Goal: Use online tool/utility: Utilize a website feature to perform a specific function

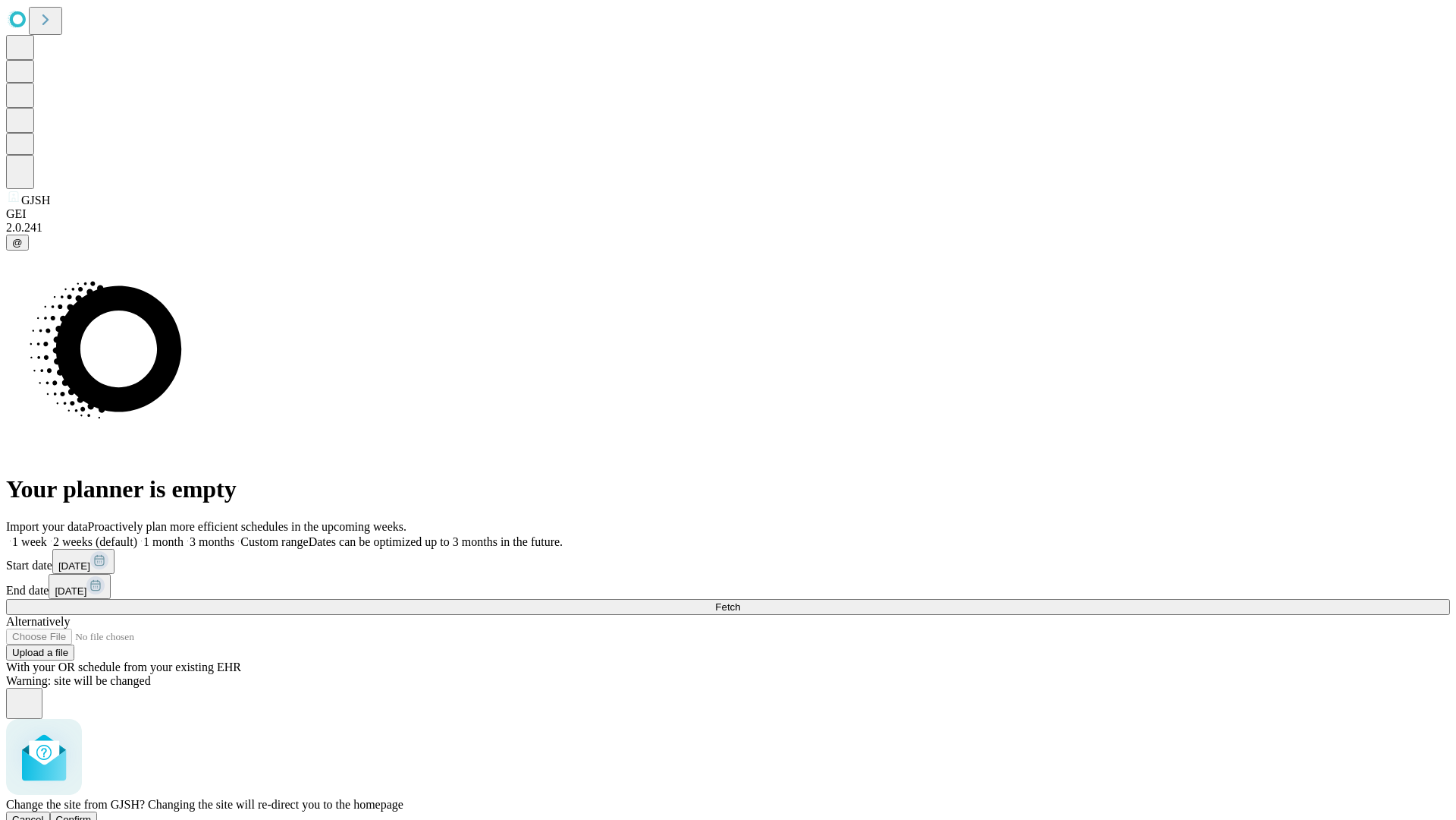
click at [92, 814] on span "Confirm" at bounding box center [74, 819] width 36 height 11
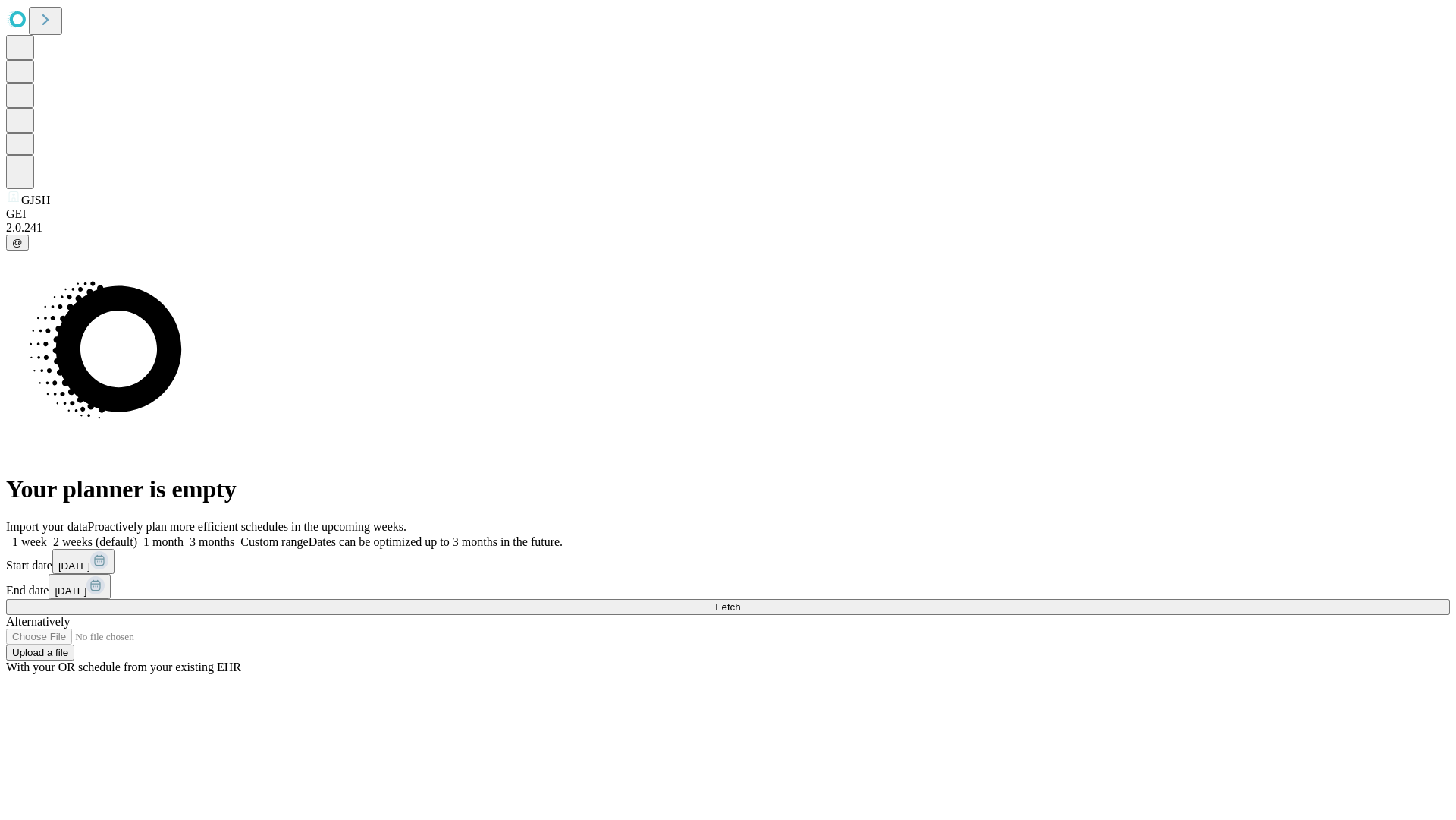
click at [47, 535] on label "1 week" at bounding box center [26, 541] width 41 height 13
click at [740, 601] on span "Fetch" at bounding box center [728, 607] width 25 height 11
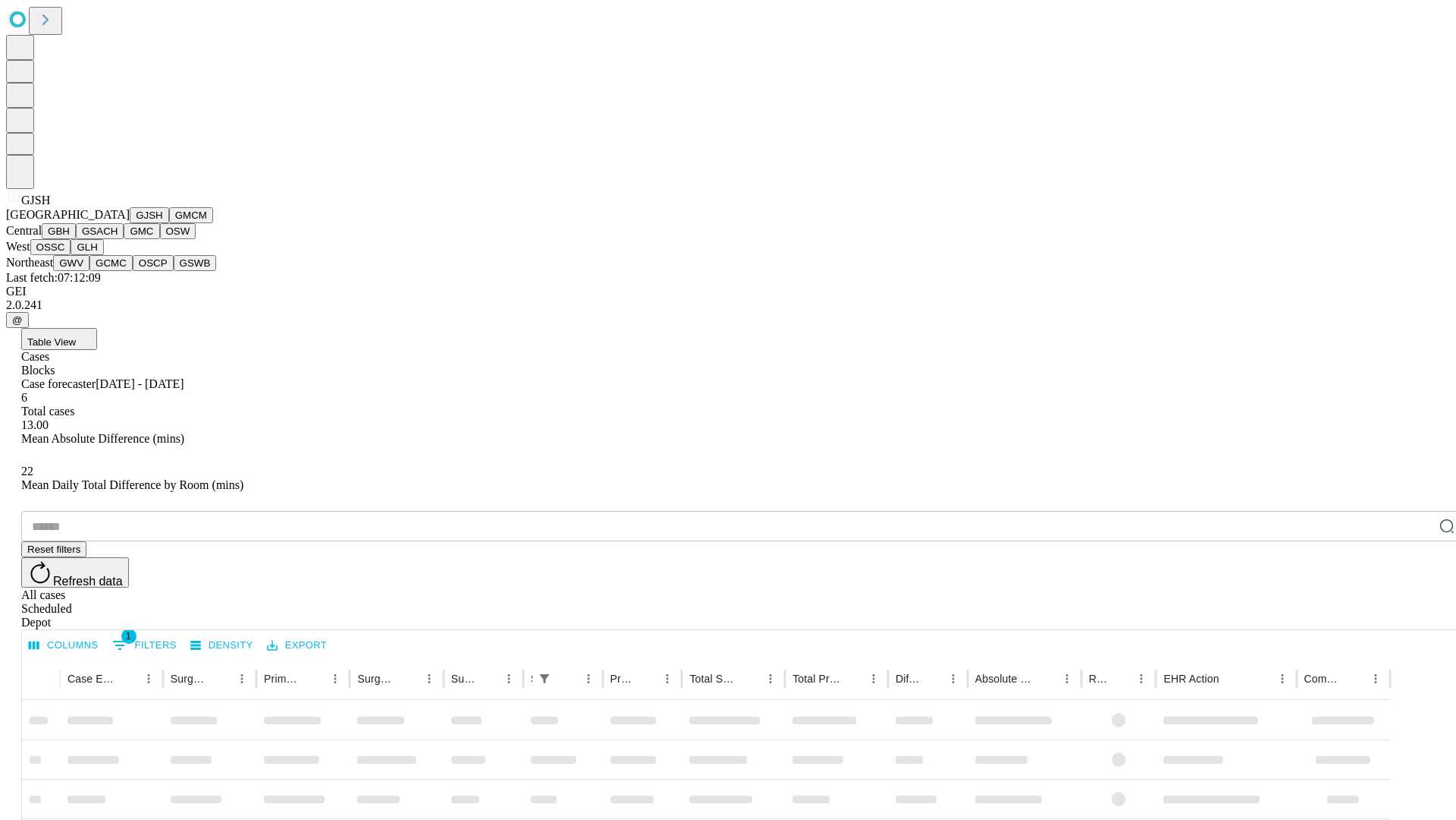
click at [169, 223] on button "GMCM" at bounding box center [191, 214] width 44 height 15
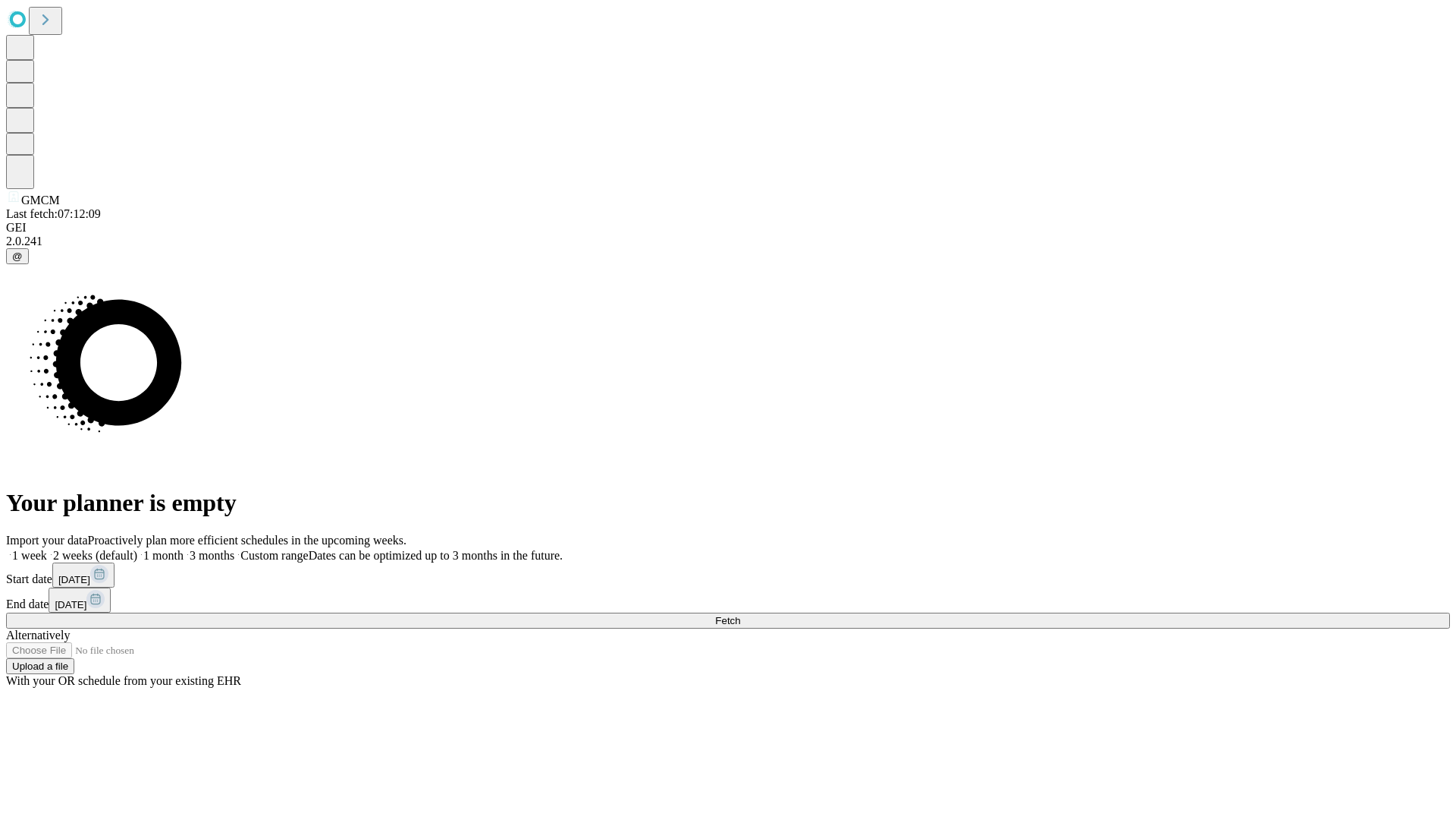
click at [740, 615] on span "Fetch" at bounding box center [728, 620] width 25 height 11
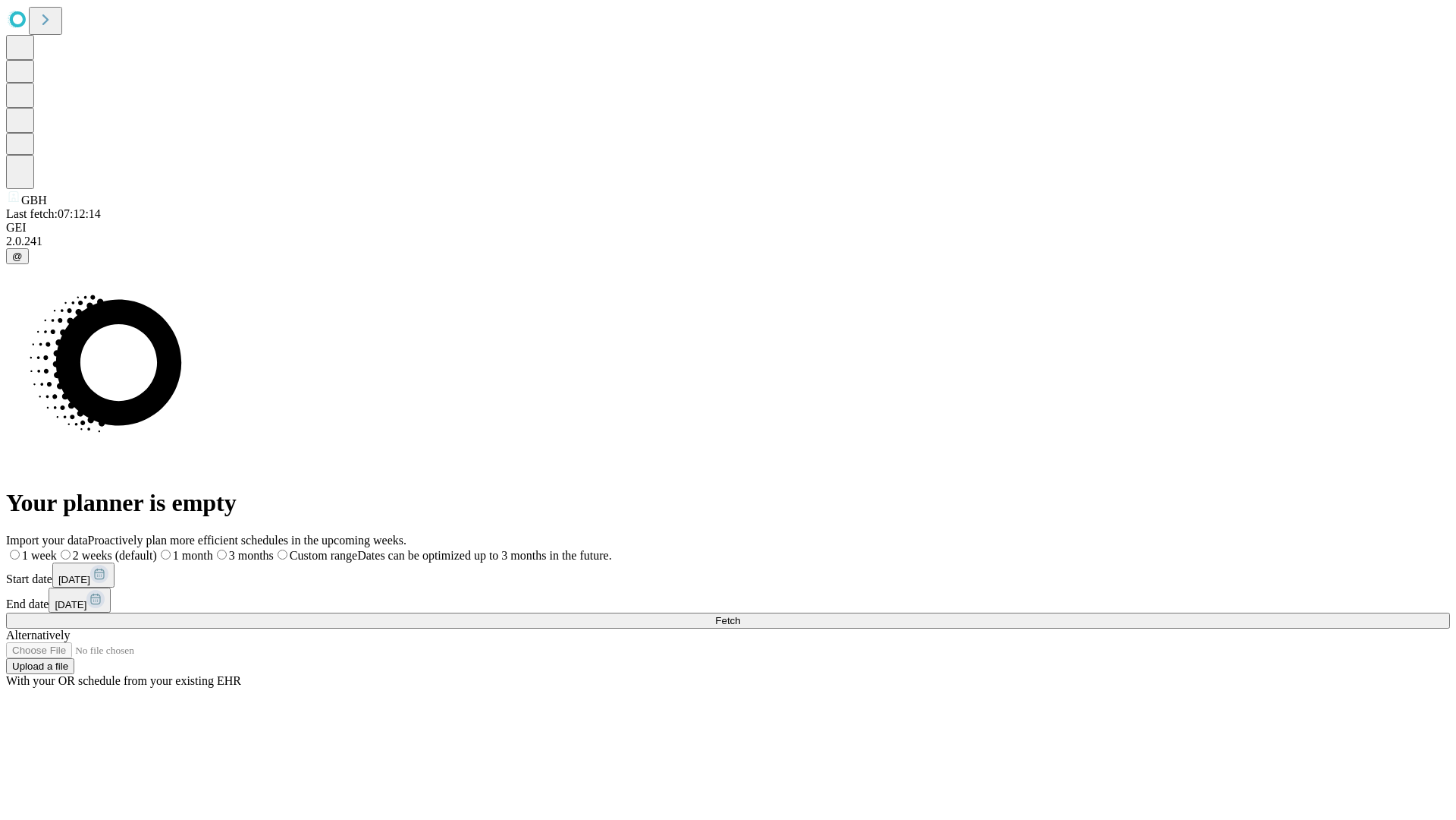
click at [56, 548] on label "1 week" at bounding box center [32, 555] width 51 height 13
click at [740, 615] on span "Fetch" at bounding box center [728, 620] width 25 height 11
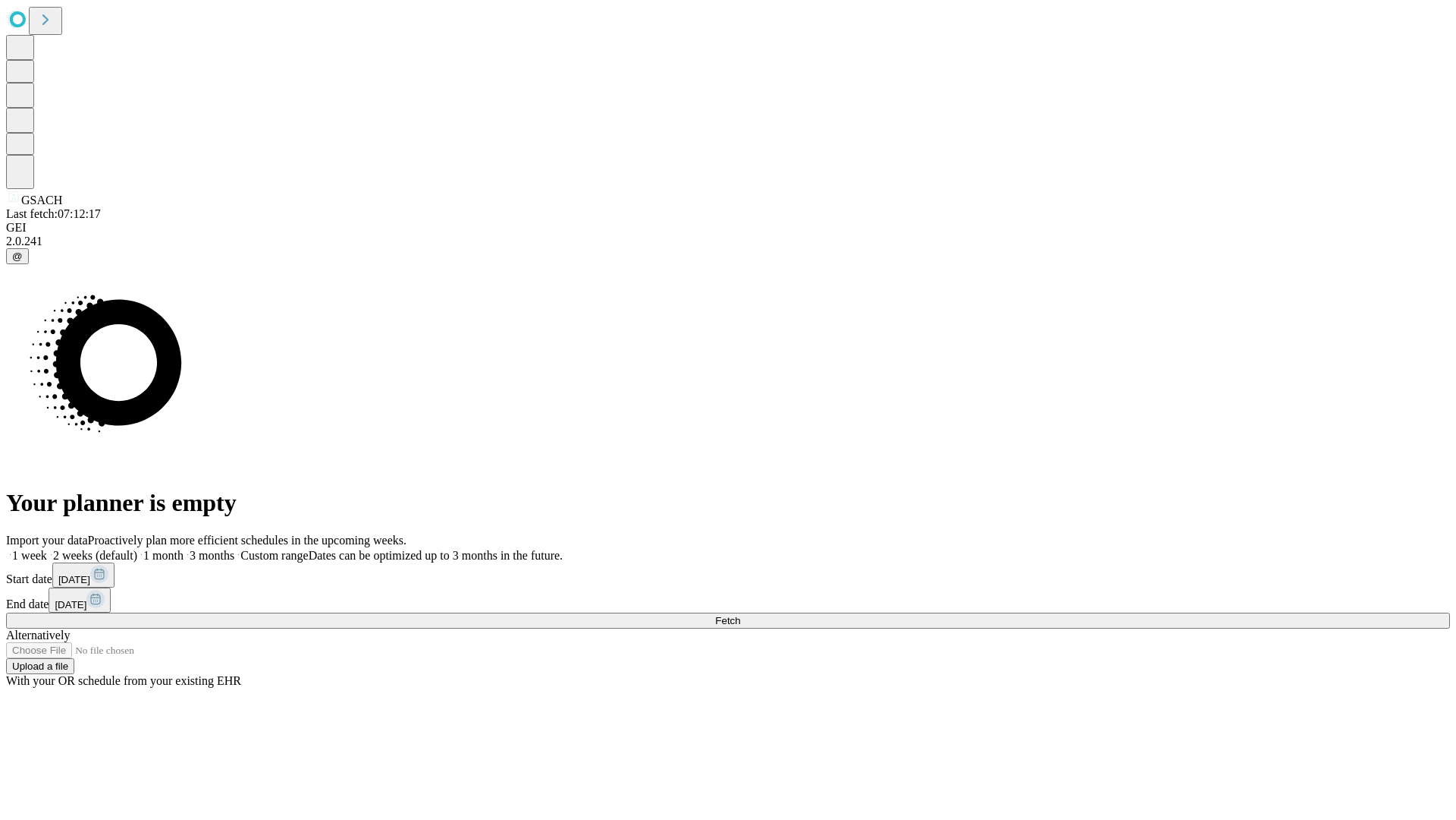
click at [47, 548] on label "1 week" at bounding box center [26, 555] width 41 height 13
click at [740, 615] on span "Fetch" at bounding box center [728, 620] width 25 height 11
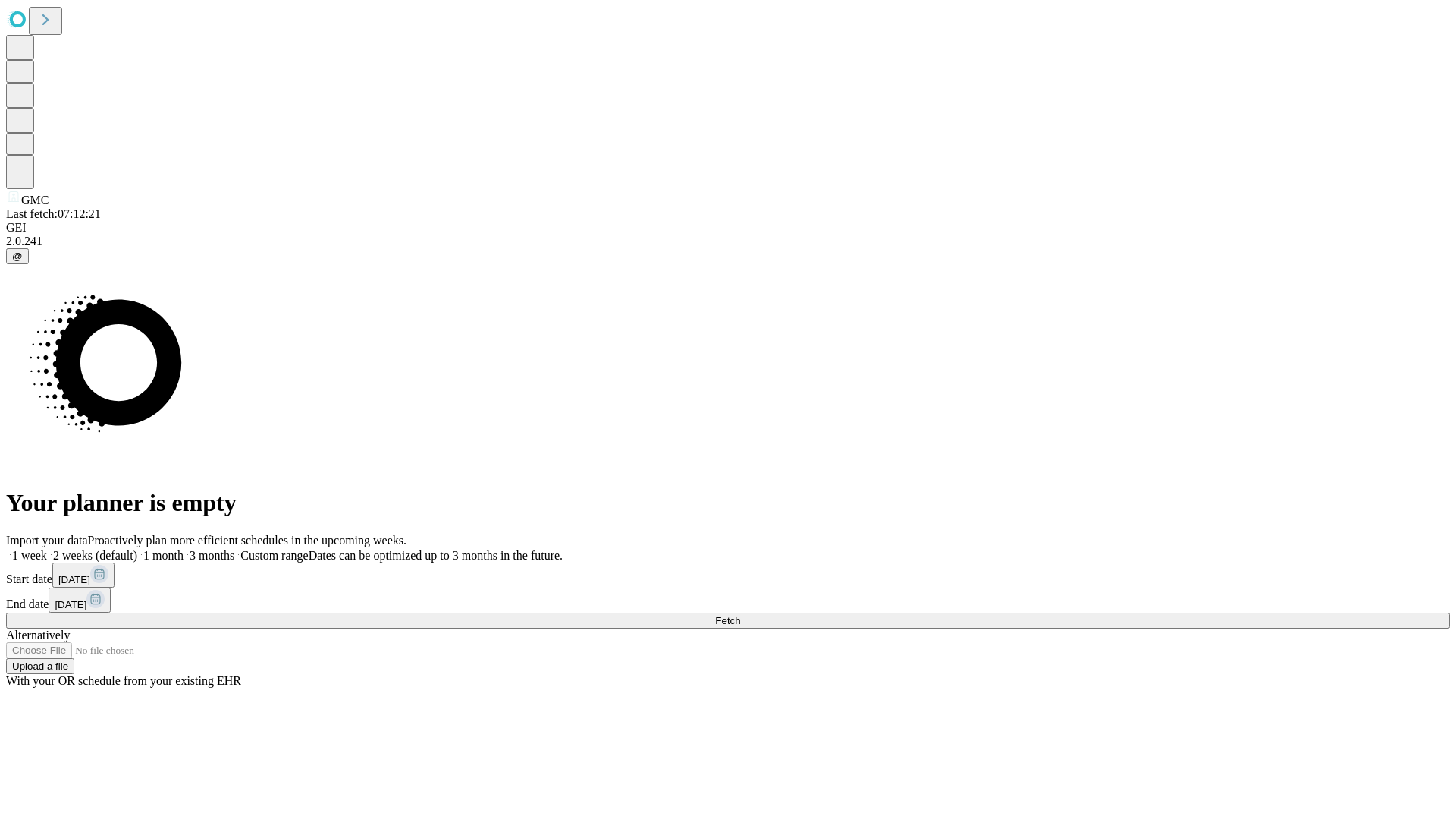
click at [47, 548] on label "1 week" at bounding box center [26, 555] width 41 height 13
click at [740, 615] on span "Fetch" at bounding box center [728, 620] width 25 height 11
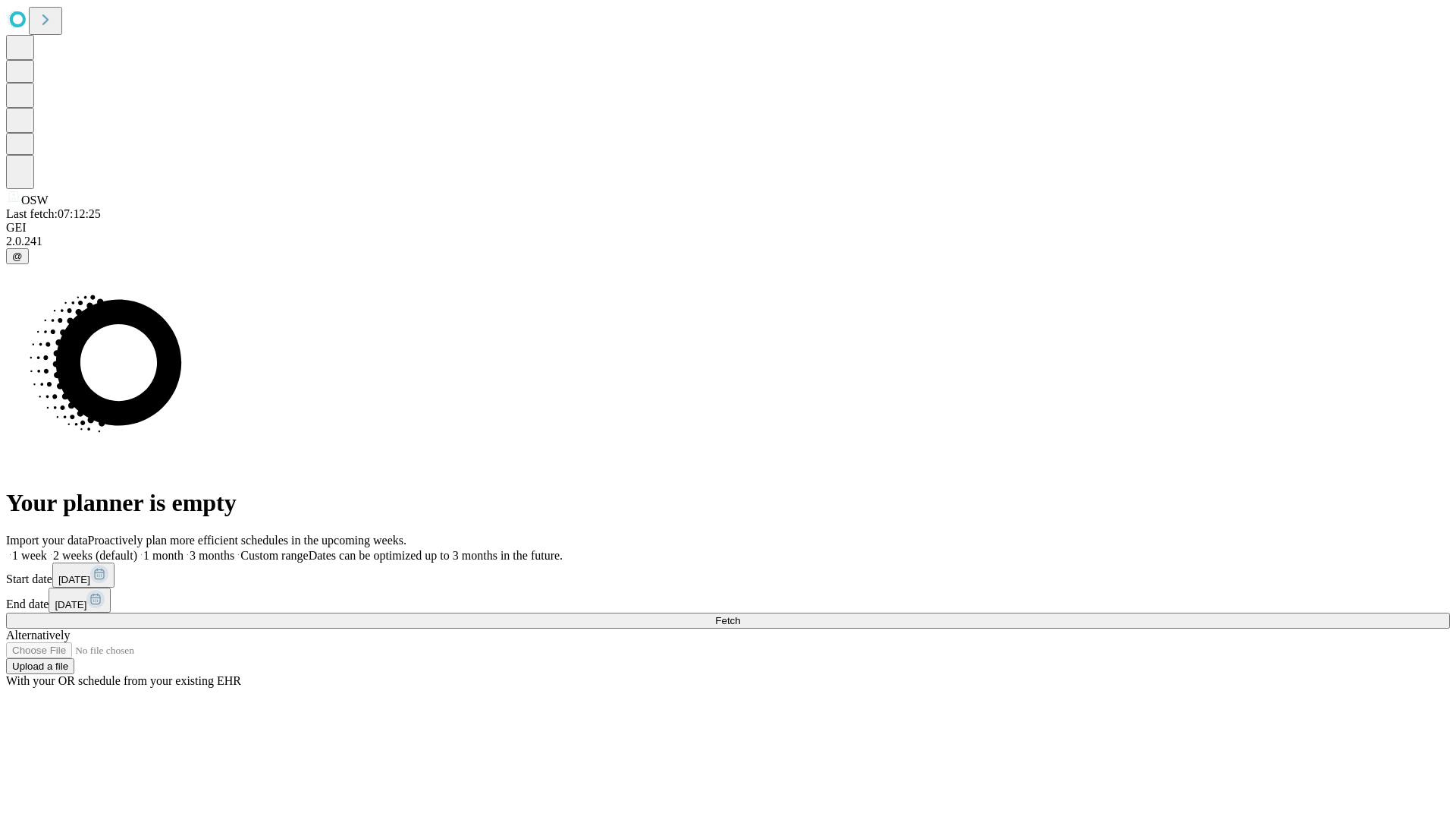
click at [47, 548] on label "1 week" at bounding box center [26, 555] width 41 height 13
click at [740, 615] on span "Fetch" at bounding box center [728, 620] width 25 height 11
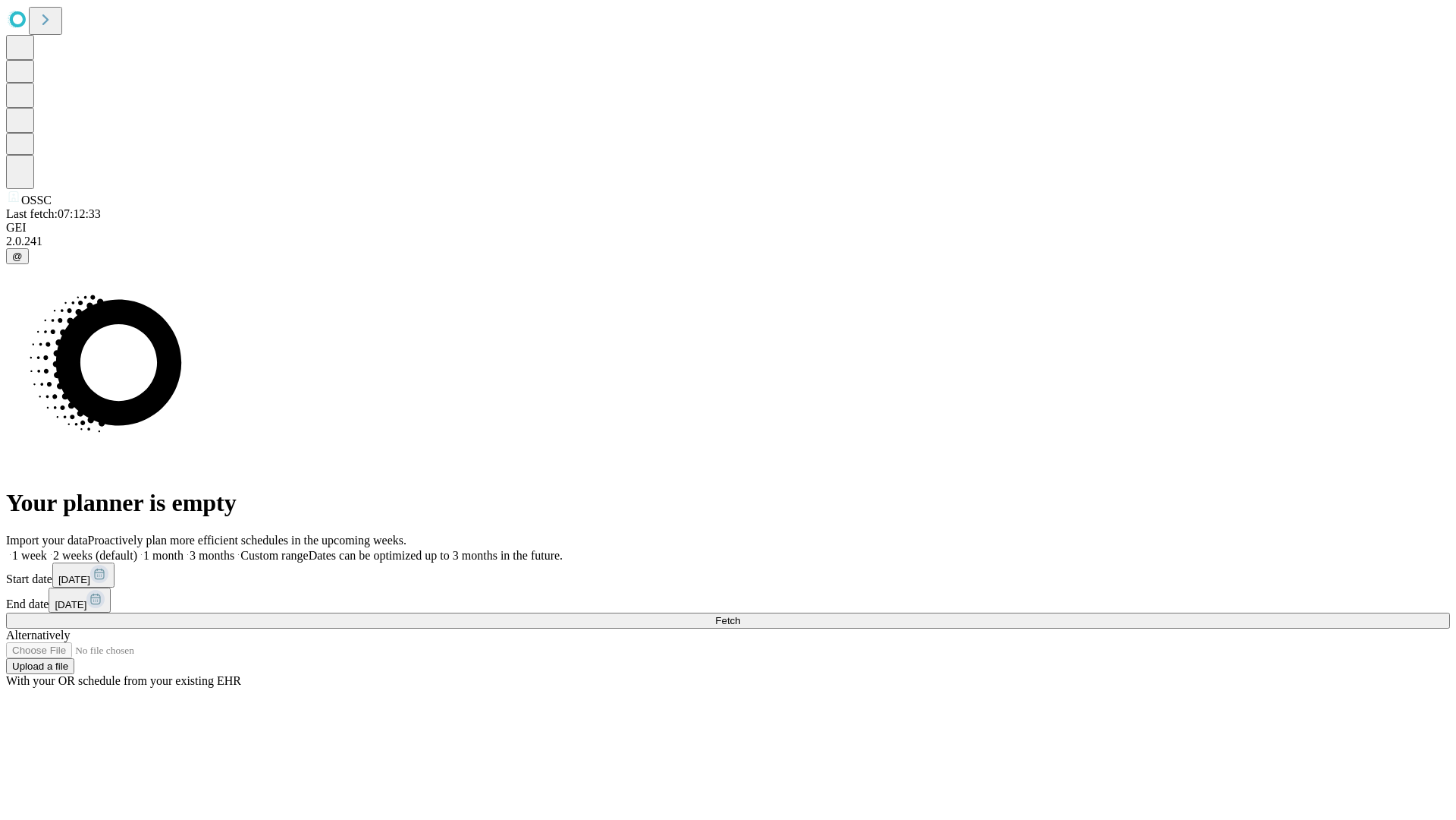
click at [47, 548] on label "1 week" at bounding box center [26, 555] width 41 height 13
click at [740, 615] on span "Fetch" at bounding box center [728, 620] width 25 height 11
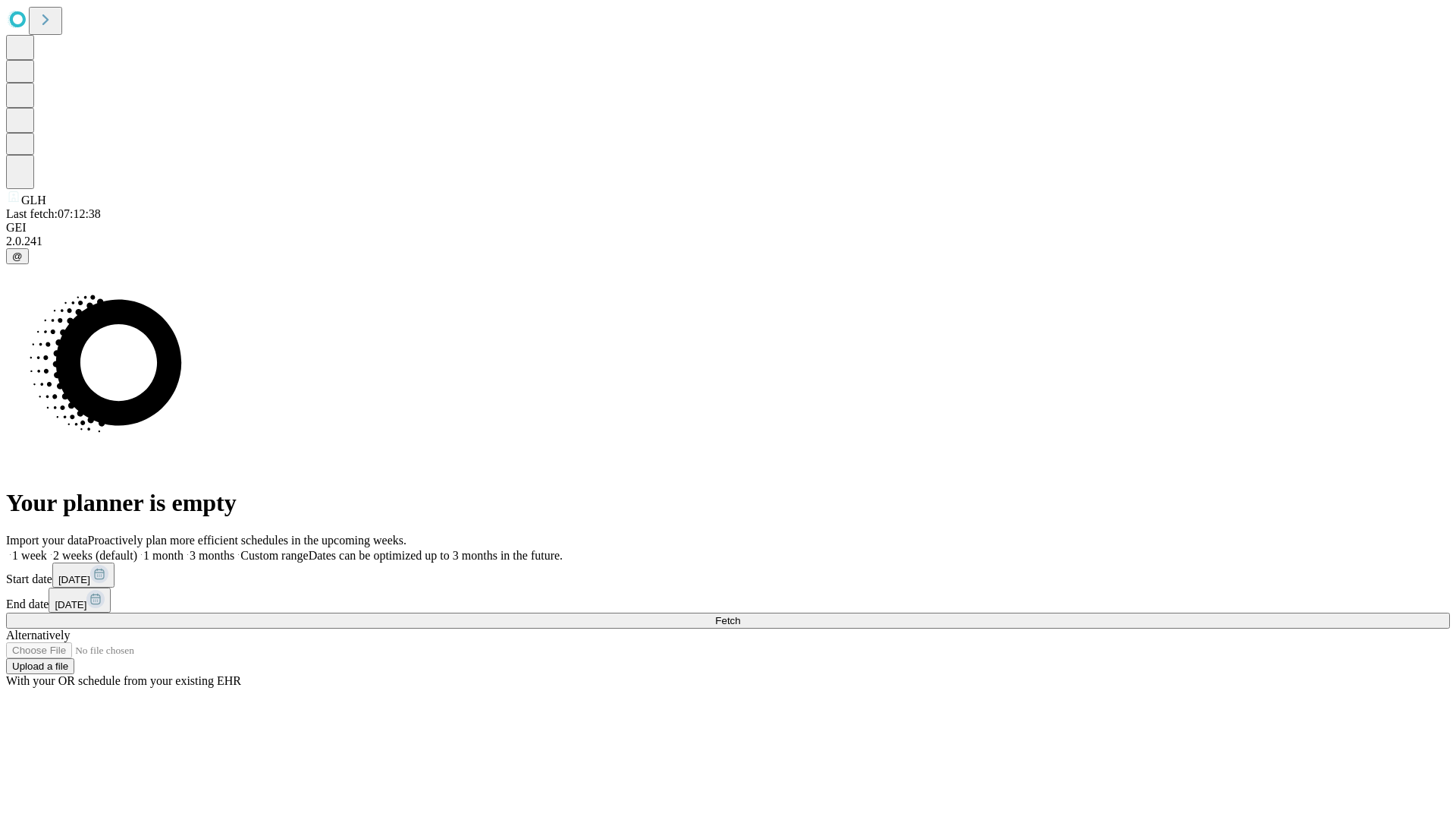
click at [47, 548] on label "1 week" at bounding box center [26, 555] width 41 height 13
click at [740, 615] on span "Fetch" at bounding box center [728, 620] width 25 height 11
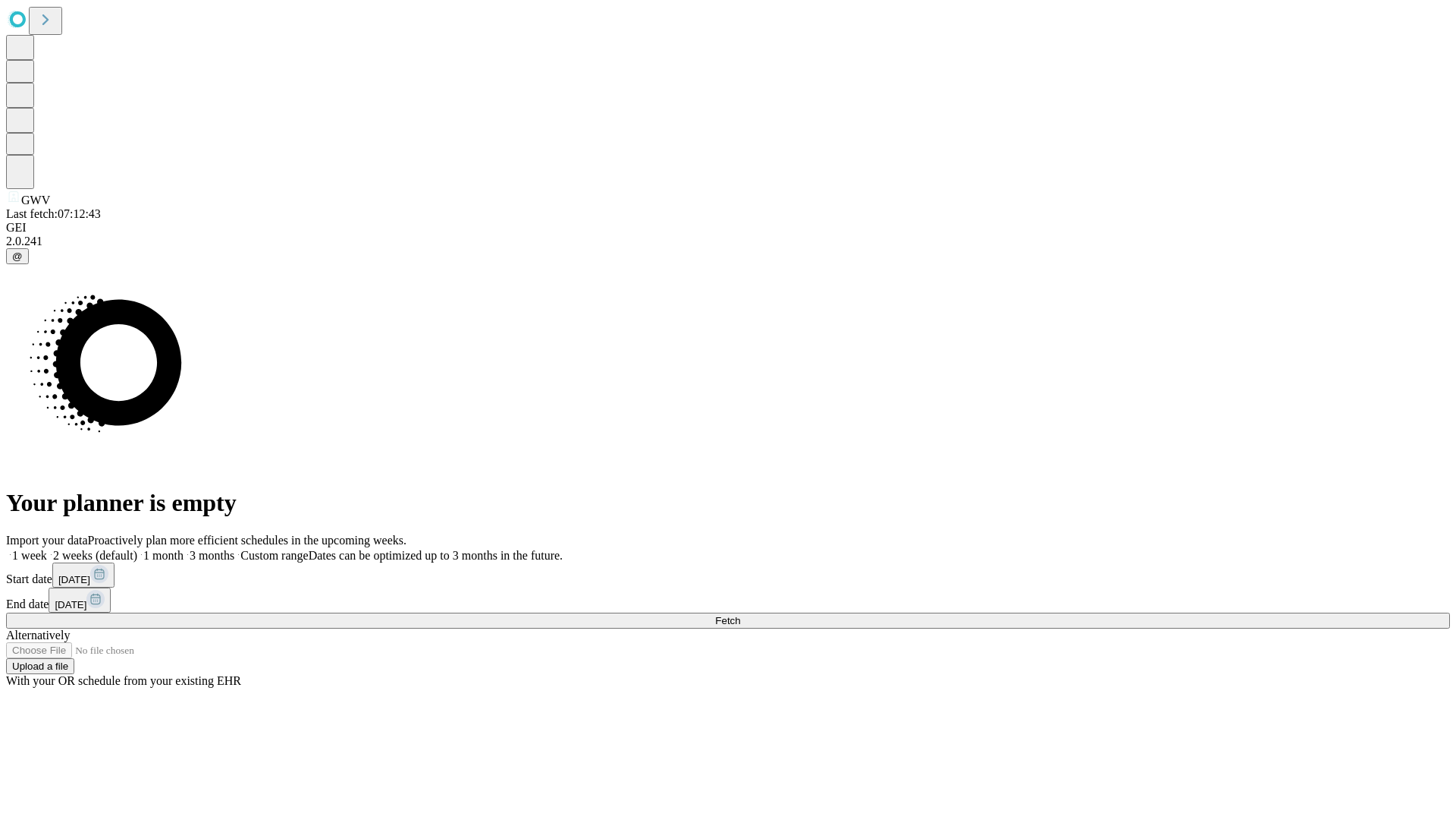
click at [47, 548] on label "1 week" at bounding box center [26, 555] width 41 height 13
click at [740, 615] on span "Fetch" at bounding box center [728, 620] width 25 height 11
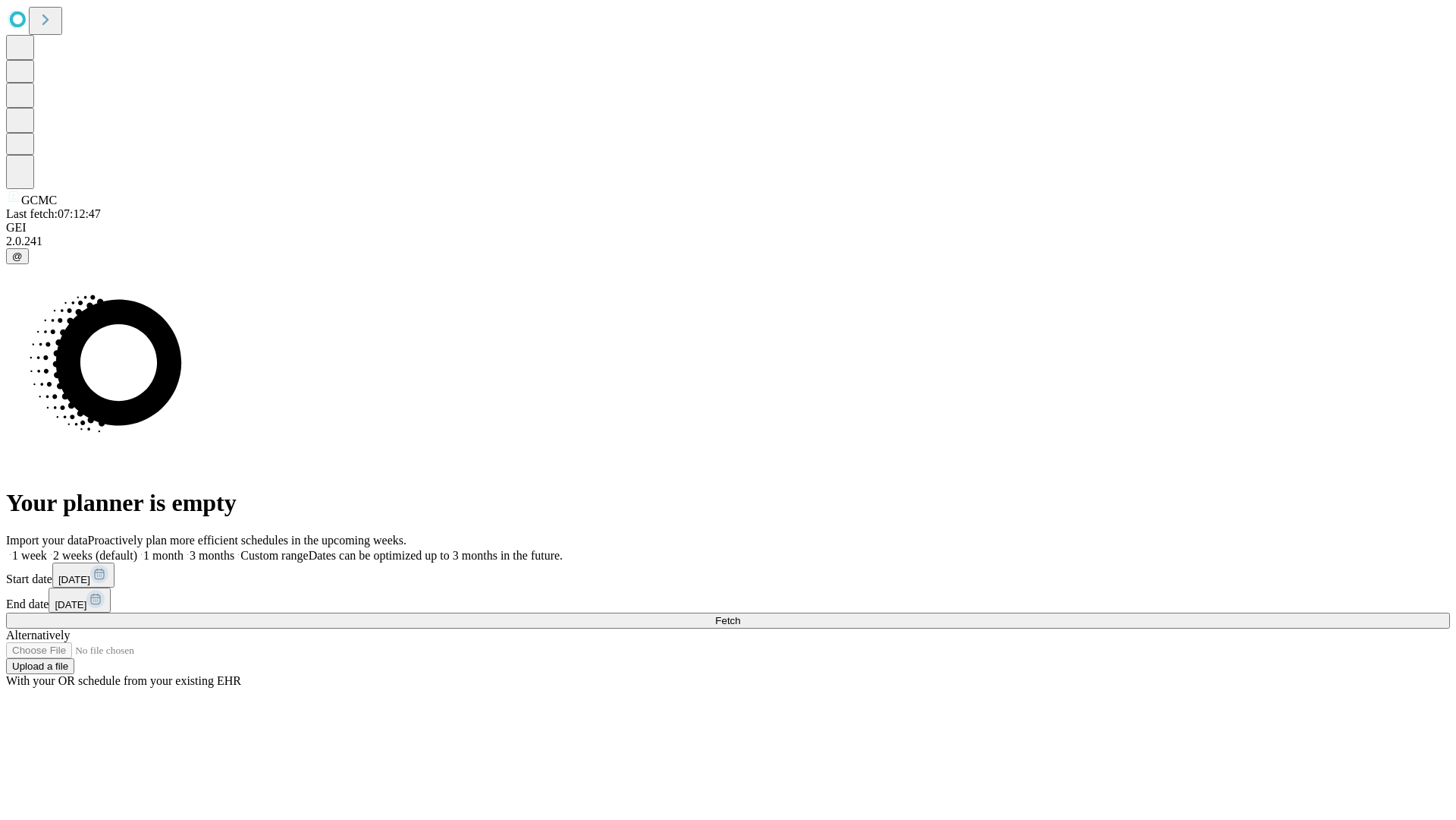
click at [47, 548] on label "1 week" at bounding box center [26, 555] width 41 height 13
click at [740, 615] on span "Fetch" at bounding box center [728, 620] width 25 height 11
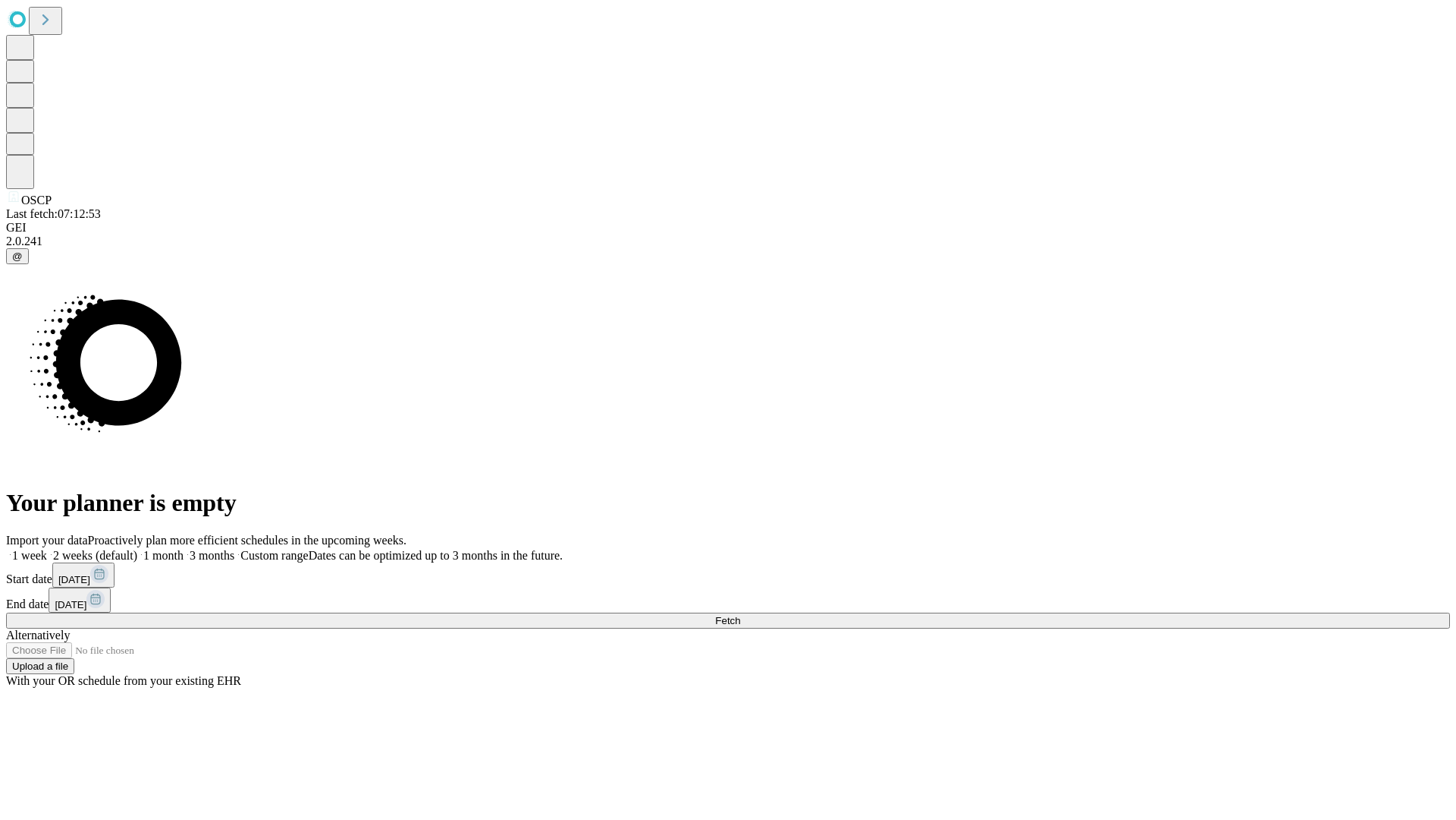
click at [740, 615] on span "Fetch" at bounding box center [728, 620] width 25 height 11
